Goal: Navigation & Orientation: Go to known website

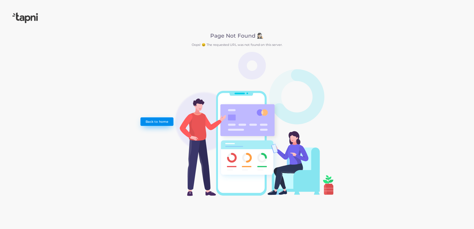
click at [155, 123] on link "Back to home" at bounding box center [156, 121] width 33 height 9
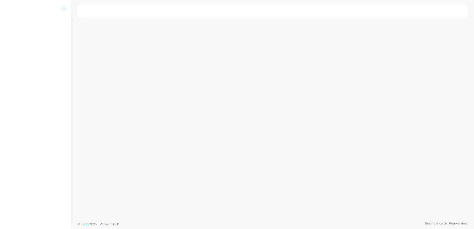
click at [62, 10] on icon at bounding box center [64, 9] width 6 height 6
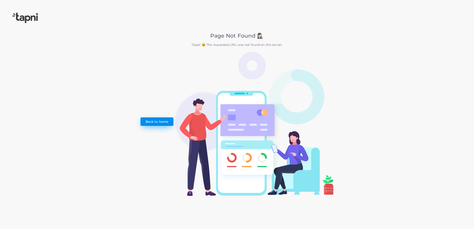
click at [168, 125] on link "Back to home" at bounding box center [156, 121] width 33 height 9
click at [160, 120] on link "Back to home" at bounding box center [156, 121] width 33 height 9
